Goal: Task Accomplishment & Management: Manage account settings

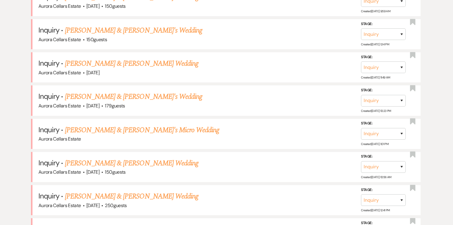
scroll to position [279, 0]
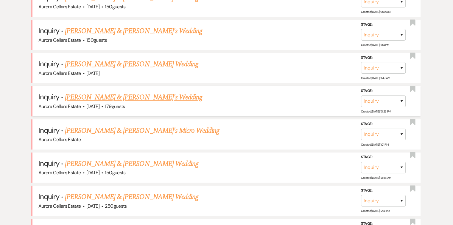
click at [117, 96] on link "[PERSON_NAME] & [PERSON_NAME]'s Wedding" at bounding box center [134, 97] width 138 height 11
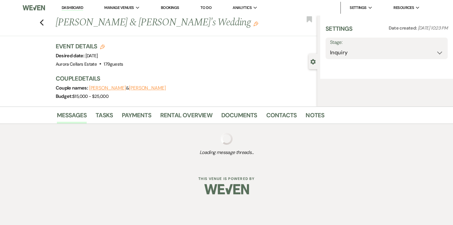
select select "5"
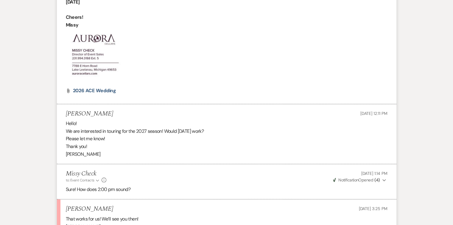
scroll to position [590, 0]
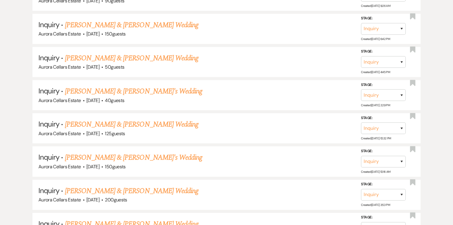
scroll to position [279, 0]
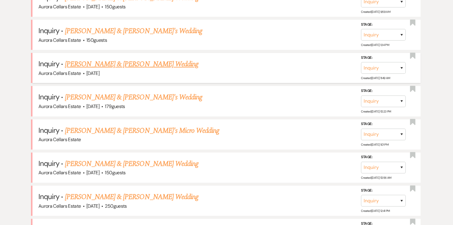
click at [142, 62] on link "[PERSON_NAME] & [PERSON_NAME] Wedding" at bounding box center [131, 64] width 133 height 11
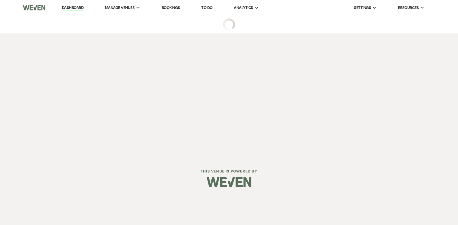
select select "5"
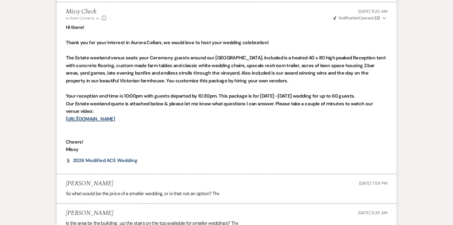
scroll to position [779, 0]
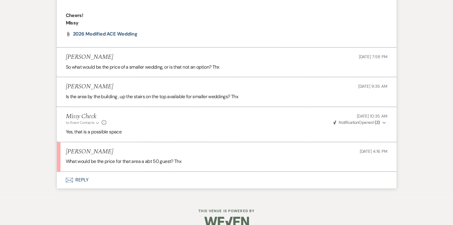
click at [82, 179] on button "Envelope Reply" at bounding box center [227, 179] width 340 height 17
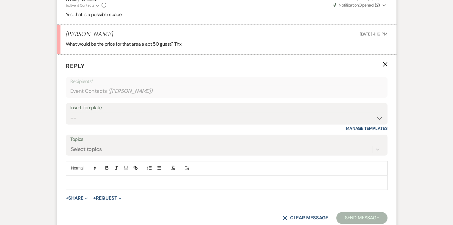
scroll to position [899, 0]
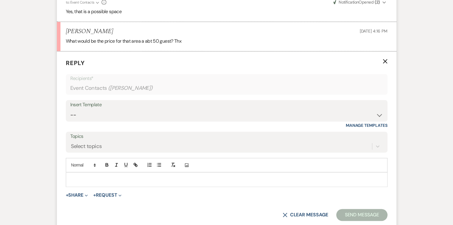
click at [82, 179] on p at bounding box center [227, 179] width 312 height 7
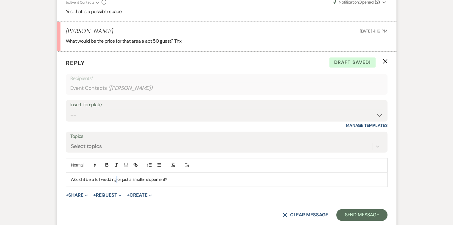
click at [116, 176] on p "Would it be a full wedding or just a smaller elopement?" at bounding box center [227, 179] width 312 height 7
click at [356, 212] on button "Send Message" at bounding box center [361, 215] width 51 height 12
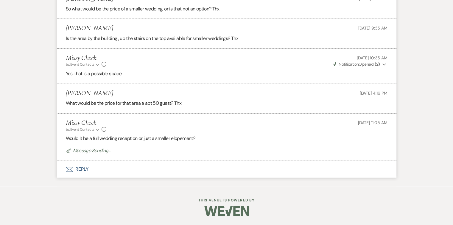
scroll to position [837, 0]
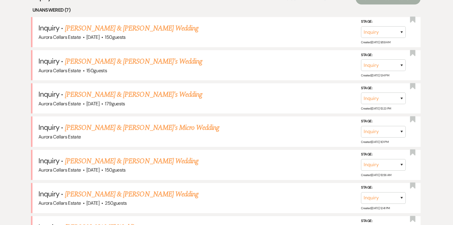
scroll to position [242, 0]
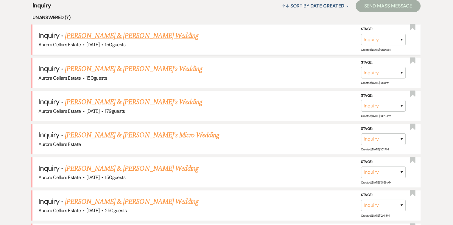
click at [101, 35] on link "[PERSON_NAME] & [PERSON_NAME] Wedding" at bounding box center [131, 35] width 133 height 11
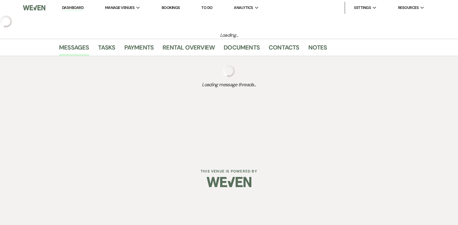
select select "5"
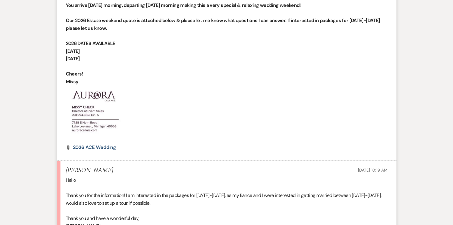
scroll to position [532, 0]
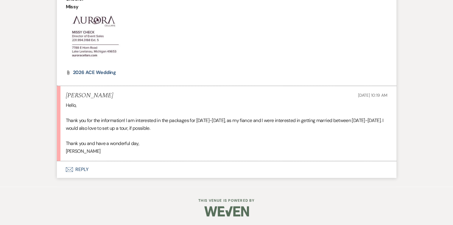
click at [81, 168] on button "Envelope Reply" at bounding box center [227, 169] width 340 height 17
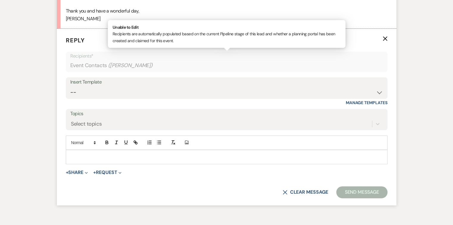
scroll to position [668, 0]
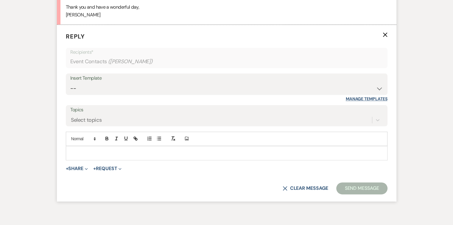
click at [374, 98] on link "Manage Templates" at bounding box center [367, 98] width 42 height 5
click at [79, 167] on button "+ Share Expand" at bounding box center [77, 168] width 22 height 5
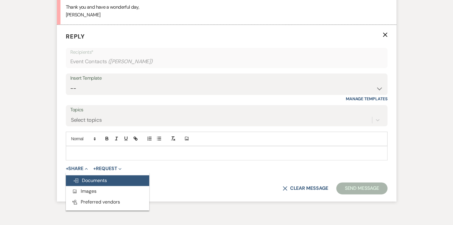
click at [87, 179] on span "Doc Upload Documents" at bounding box center [90, 180] width 34 height 6
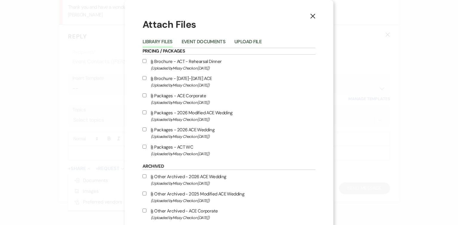
click at [310, 16] on icon "X" at bounding box center [312, 15] width 5 height 5
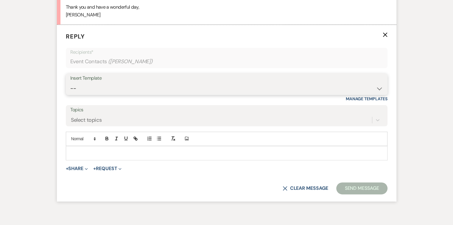
click at [377, 89] on select "-- Weven Planning Portal Introduction (Booked Events) Tour Request Response Fol…" at bounding box center [226, 89] width 313 height 12
select select "5850"
click at [70, 83] on select "-- Weven Planning Portal Introduction (Booked Events) Tour Request Response Fol…" at bounding box center [226, 89] width 313 height 12
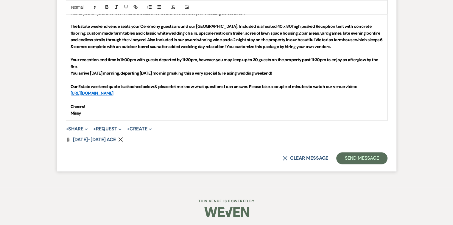
scroll to position [821, 0]
click at [376, 156] on button "Send Message" at bounding box center [361, 158] width 51 height 12
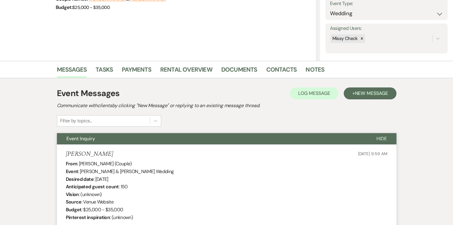
scroll to position [0, 0]
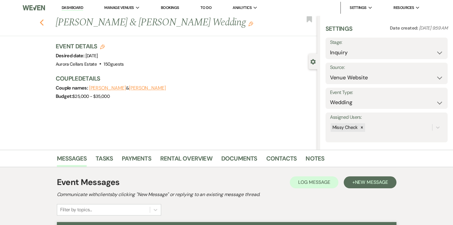
click at [44, 22] on icon "Previous" at bounding box center [42, 22] width 4 height 7
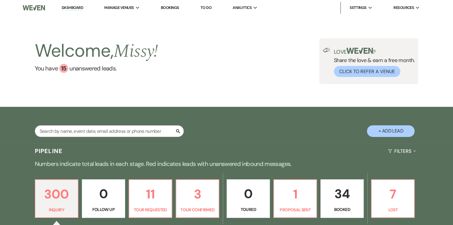
click at [172, 7] on link "Bookings" at bounding box center [170, 7] width 18 height 5
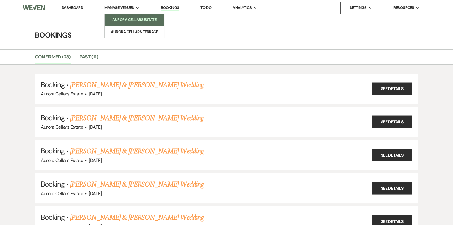
click at [134, 17] on li "Aurora Cellars Estate" at bounding box center [135, 20] width 54 height 6
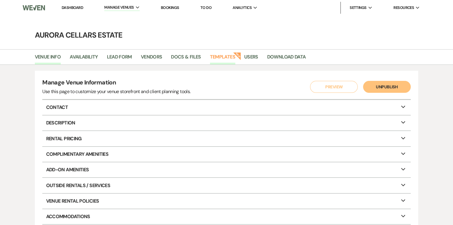
click at [228, 57] on link "Templates" at bounding box center [222, 58] width 25 height 11
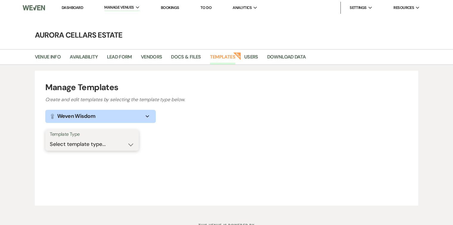
click at [133, 144] on select "Select template type... Task List Message Templates Payment Plan Inventory Item…" at bounding box center [92, 144] width 85 height 12
select select "Message Templates"
click at [50, 138] on select "Select template type... Task List Message Templates Payment Plan Inventory Item…" at bounding box center [92, 144] width 85 height 12
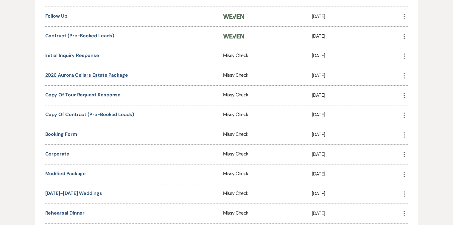
scroll to position [225, 0]
click at [99, 73] on link "2026 Aurora Cellars Estate package" at bounding box center [86, 75] width 83 height 6
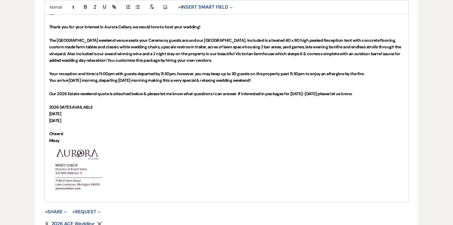
scroll to position [179, 0]
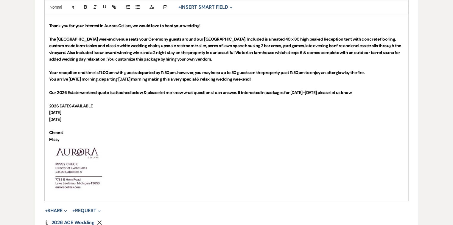
drag, startPoint x: 77, startPoint y: 117, endPoint x: 45, endPoint y: 114, distance: 32.3
click at [45, 114] on div "Hi! Thank you for your interest in Aurora Cellars, we would love to host your w…" at bounding box center [227, 102] width 364 height 195
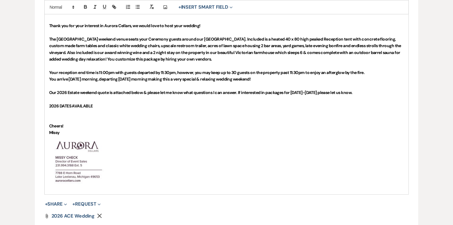
click at [73, 106] on strong "2026 DATES AVAILABLE" at bounding box center [71, 105] width 44 height 5
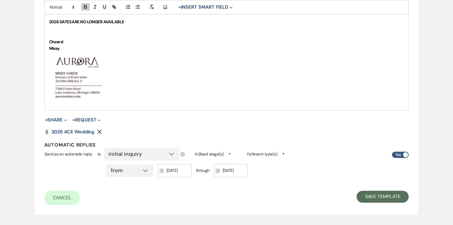
scroll to position [268, 0]
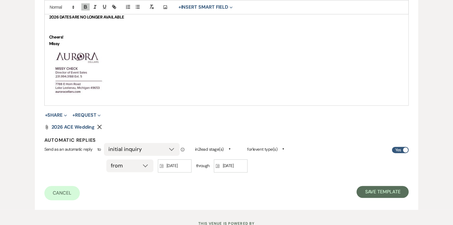
click at [405, 147] on span at bounding box center [405, 149] width 5 height 5
click at [405, 147] on input "Yes" at bounding box center [400, 150] width 17 height 6
checkbox input "false"
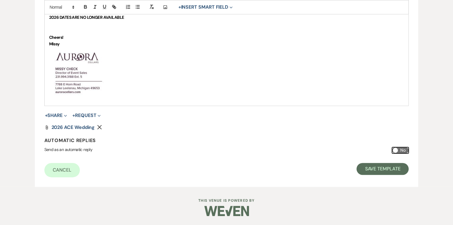
scroll to position [267, 0]
click at [392, 169] on button "Save Template" at bounding box center [383, 169] width 52 height 12
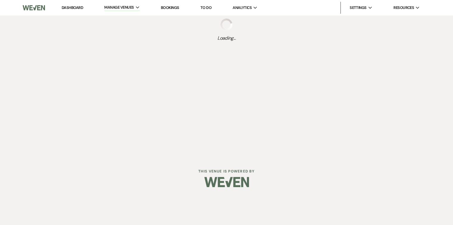
select select "Message Templates"
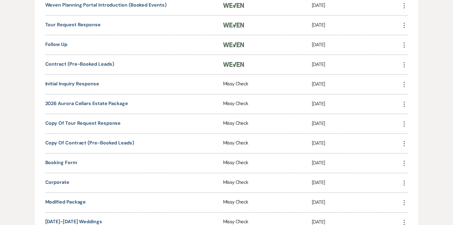
scroll to position [258, 0]
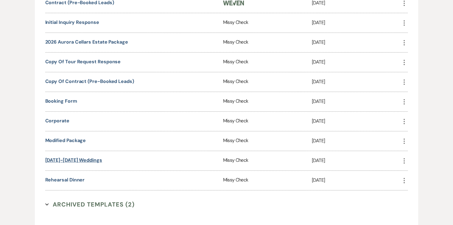
click at [82, 157] on link "[DATE]-[DATE] Weddings" at bounding box center [73, 160] width 57 height 6
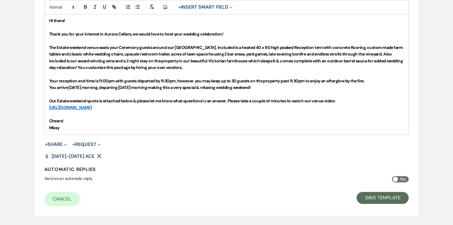
scroll to position [170, 0]
click at [397, 179] on span at bounding box center [395, 178] width 5 height 5
click at [397, 179] on input "No" at bounding box center [400, 179] width 17 height 6
checkbox input "true"
select select "allMessages"
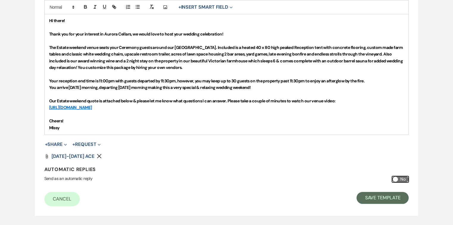
select select "from"
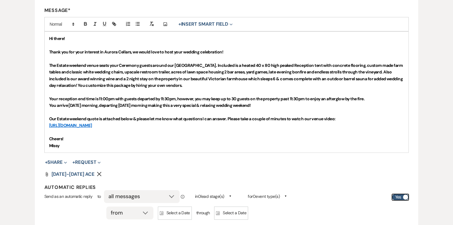
scroll to position [153, 0]
click at [155, 125] on p "[URL][DOMAIN_NAME]" at bounding box center [226, 125] width 355 height 7
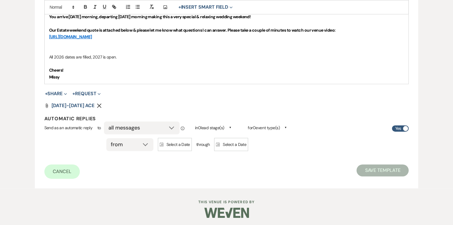
scroll to position [241, 0]
click at [174, 144] on div "Calendar Select a Date Expand" at bounding box center [175, 144] width 34 height 13
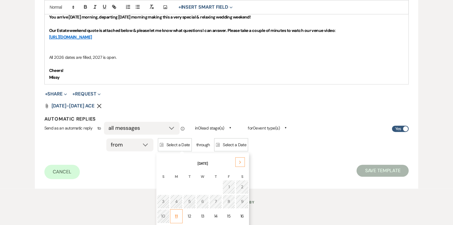
click at [178, 216] on td "11" at bounding box center [176, 216] width 13 height 14
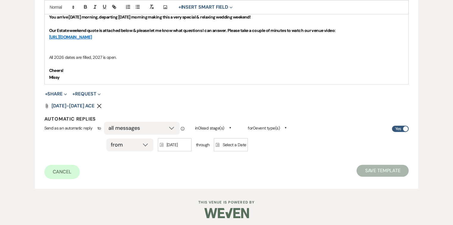
click at [235, 145] on div "Calendar Select a Date Expand" at bounding box center [231, 144] width 34 height 13
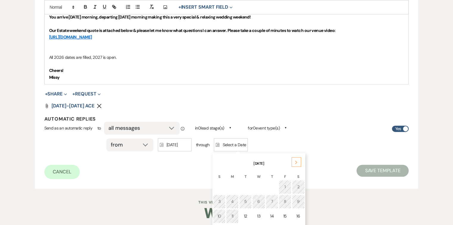
click at [292, 164] on div "Next" at bounding box center [297, 162] width 10 height 10
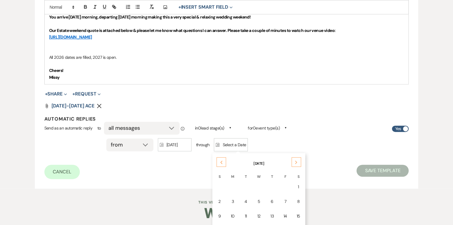
click at [292, 164] on div "Next" at bounding box center [297, 162] width 10 height 10
click at [292, 164] on div "Next" at bounding box center [296, 162] width 10 height 10
click at [292, 164] on div "Next" at bounding box center [297, 162] width 10 height 10
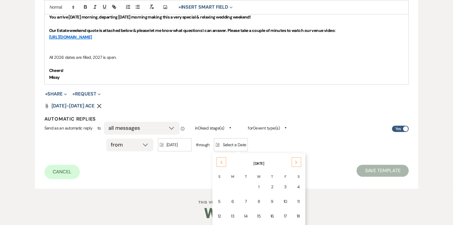
click at [292, 164] on div "Next" at bounding box center [297, 162] width 10 height 10
click at [248, 213] on td "11" at bounding box center [246, 216] width 13 height 14
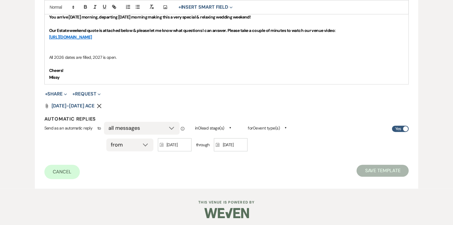
click at [171, 129] on div "all messages first message in a thread initial inquiry" at bounding box center [142, 128] width 76 height 13
click at [171, 128] on div "all messages first message in a thread initial inquiry" at bounding box center [142, 128] width 76 height 13
click at [233, 128] on div "in 0 lead stage(s) ▲" at bounding box center [211, 128] width 49 height 9
click at [231, 126] on span "▲" at bounding box center [230, 127] width 2 height 5
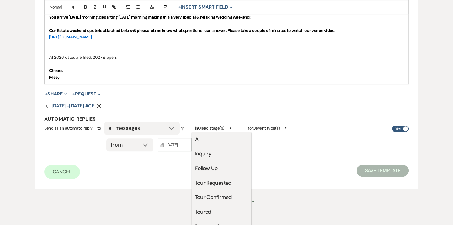
click at [205, 153] on li "Inquiry" at bounding box center [222, 153] width 60 height 15
click at [309, 155] on div "Send as an automatic reply to all messages first message in a thread initial in…" at bounding box center [226, 141] width 365 height 33
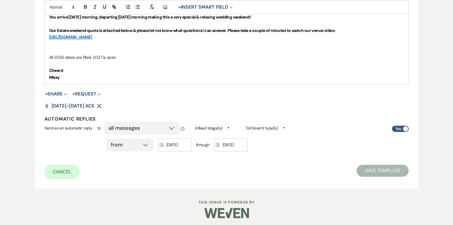
click at [285, 126] on span "▲" at bounding box center [284, 127] width 2 height 5
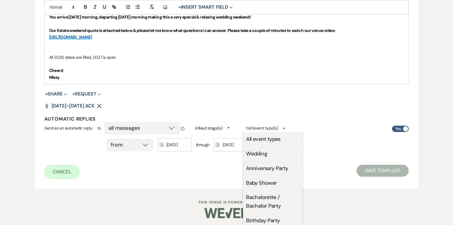
click at [265, 154] on li "Wedding" at bounding box center [273, 153] width 60 height 15
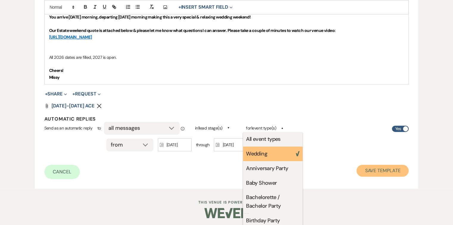
click at [401, 170] on button "Save Template" at bounding box center [383, 170] width 52 height 12
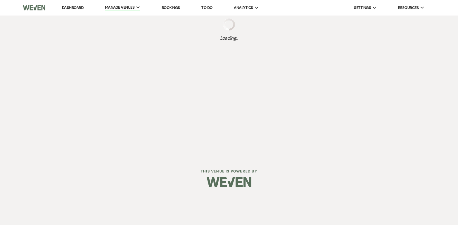
select select "Message Templates"
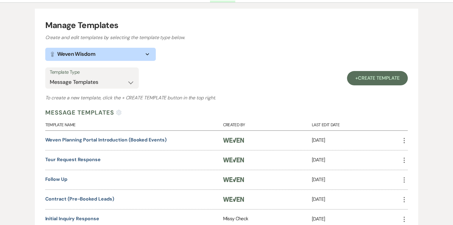
scroll to position [60, 0]
